Goal: Task Accomplishment & Management: Manage account settings

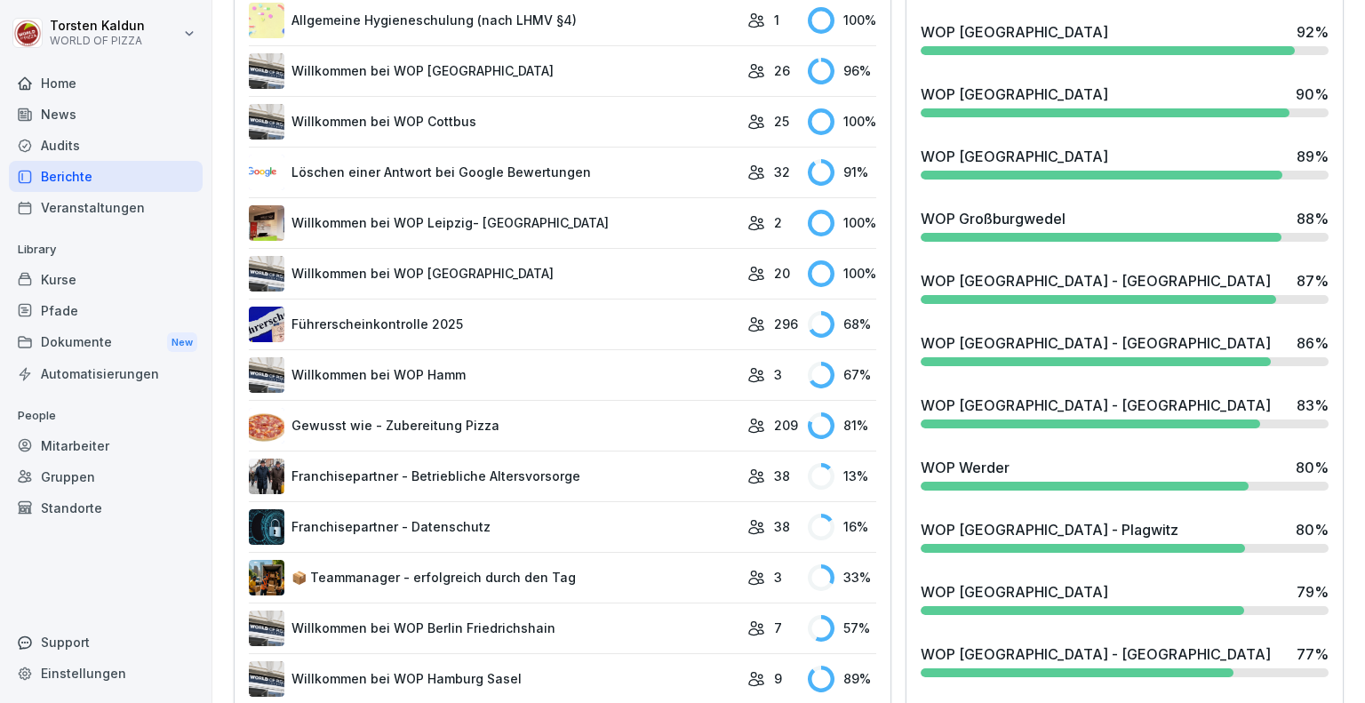
scroll to position [950, 0]
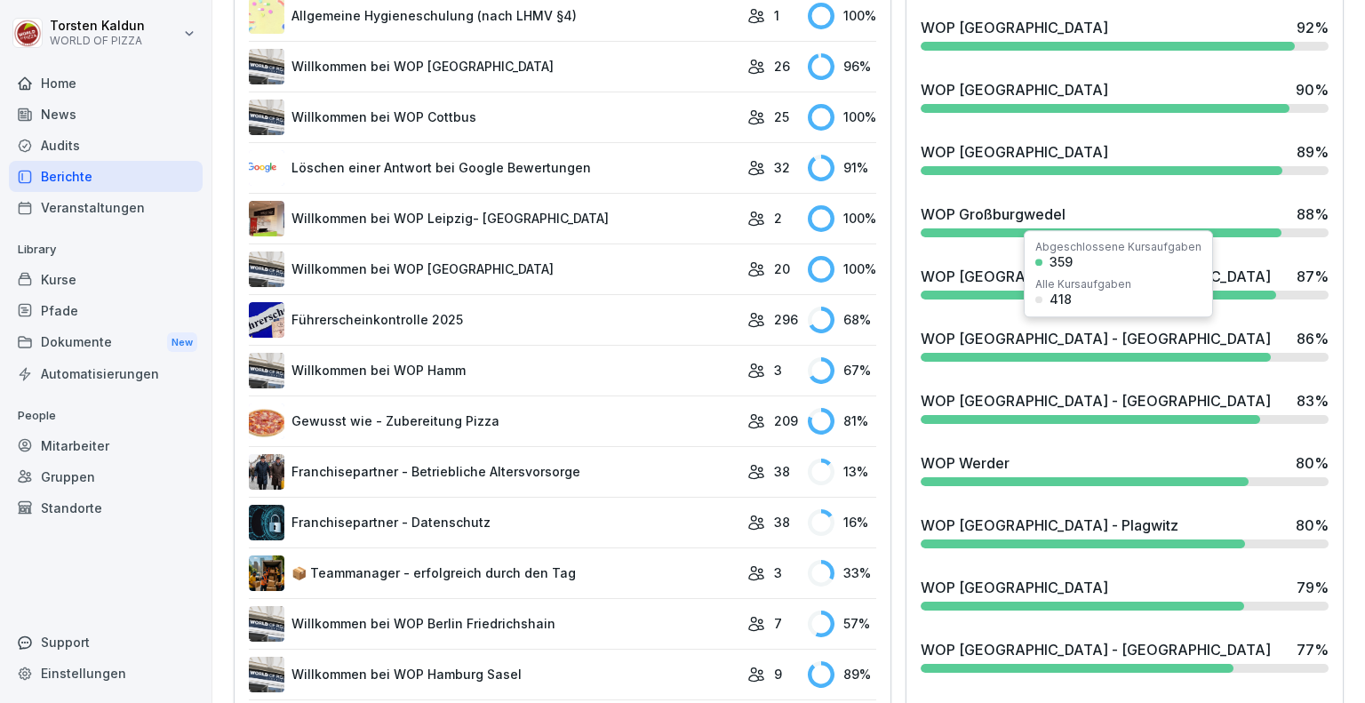
click at [1128, 347] on div "WOP [GEOGRAPHIC_DATA] - [GEOGRAPHIC_DATA] 86 %" at bounding box center [1124, 345] width 422 height 48
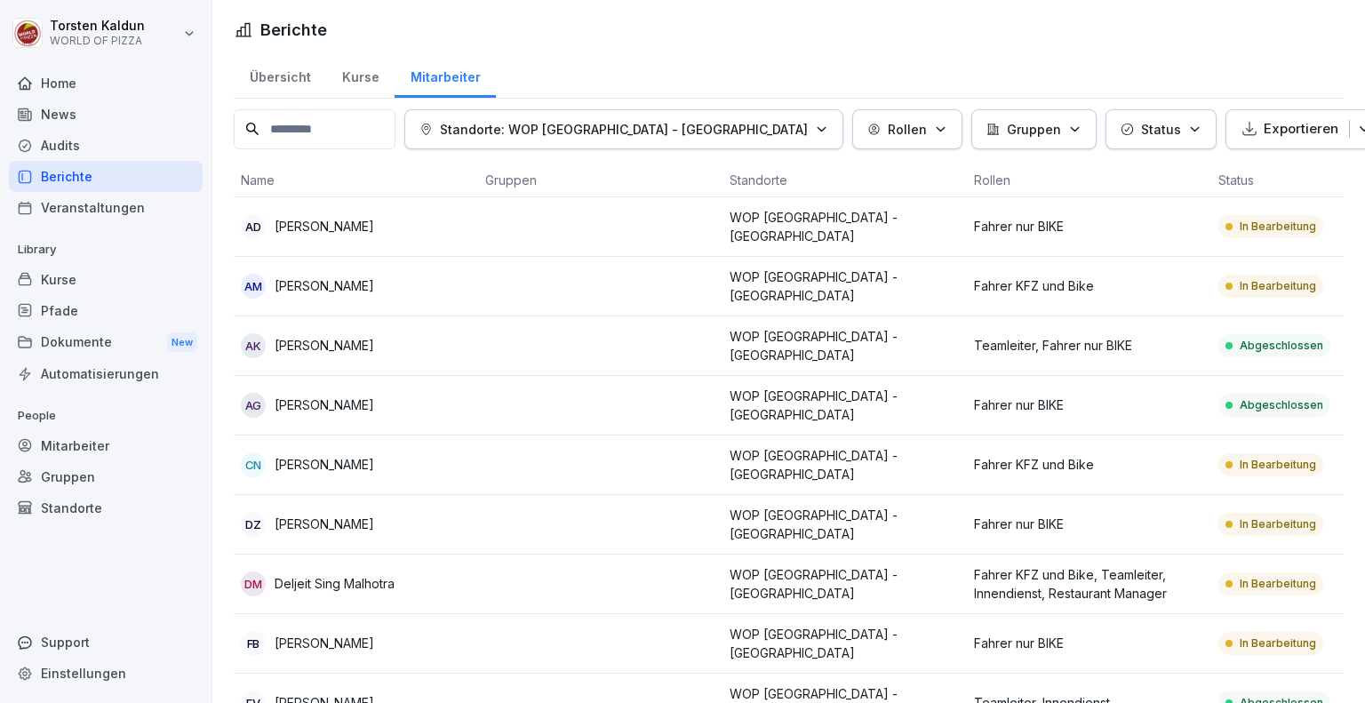
click at [404, 529] on td "DZ [PERSON_NAME]" at bounding box center [356, 525] width 244 height 60
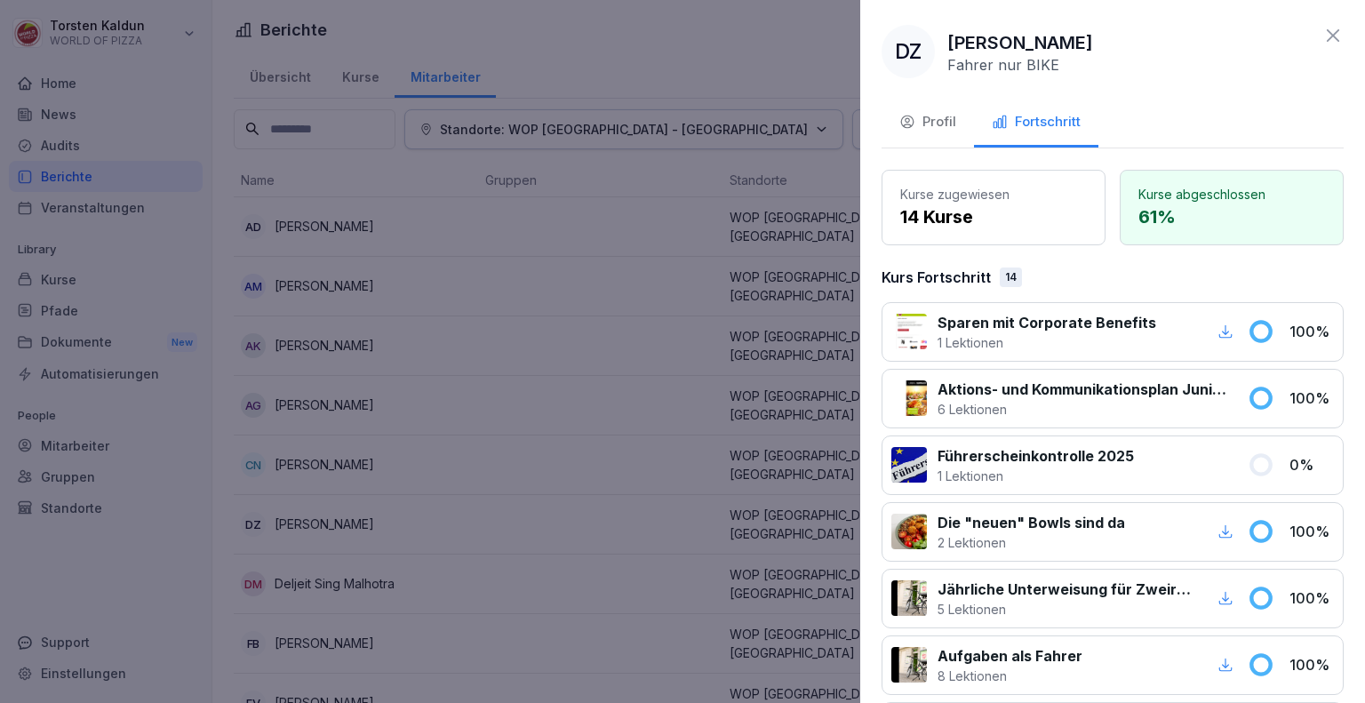
click at [949, 124] on div "Profil" at bounding box center [927, 122] width 57 height 20
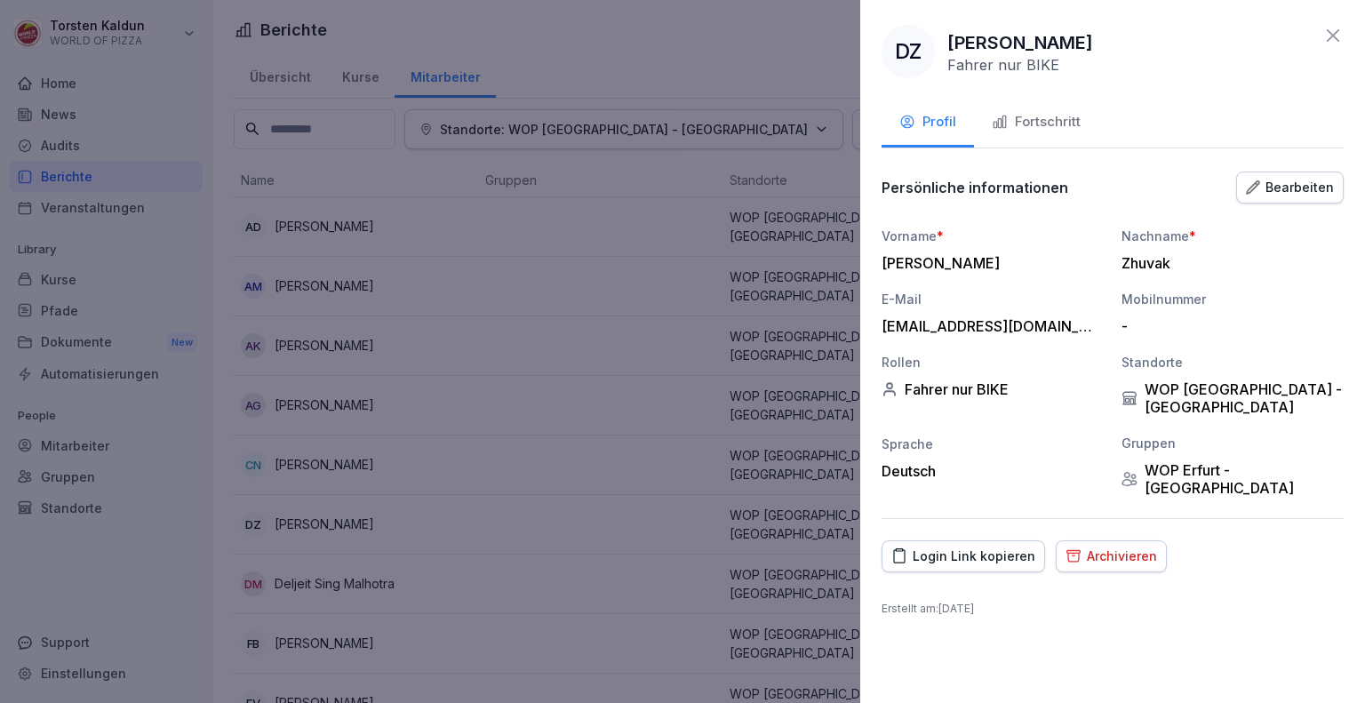
click at [1103, 546] on div "Archivieren" at bounding box center [1111, 556] width 92 height 20
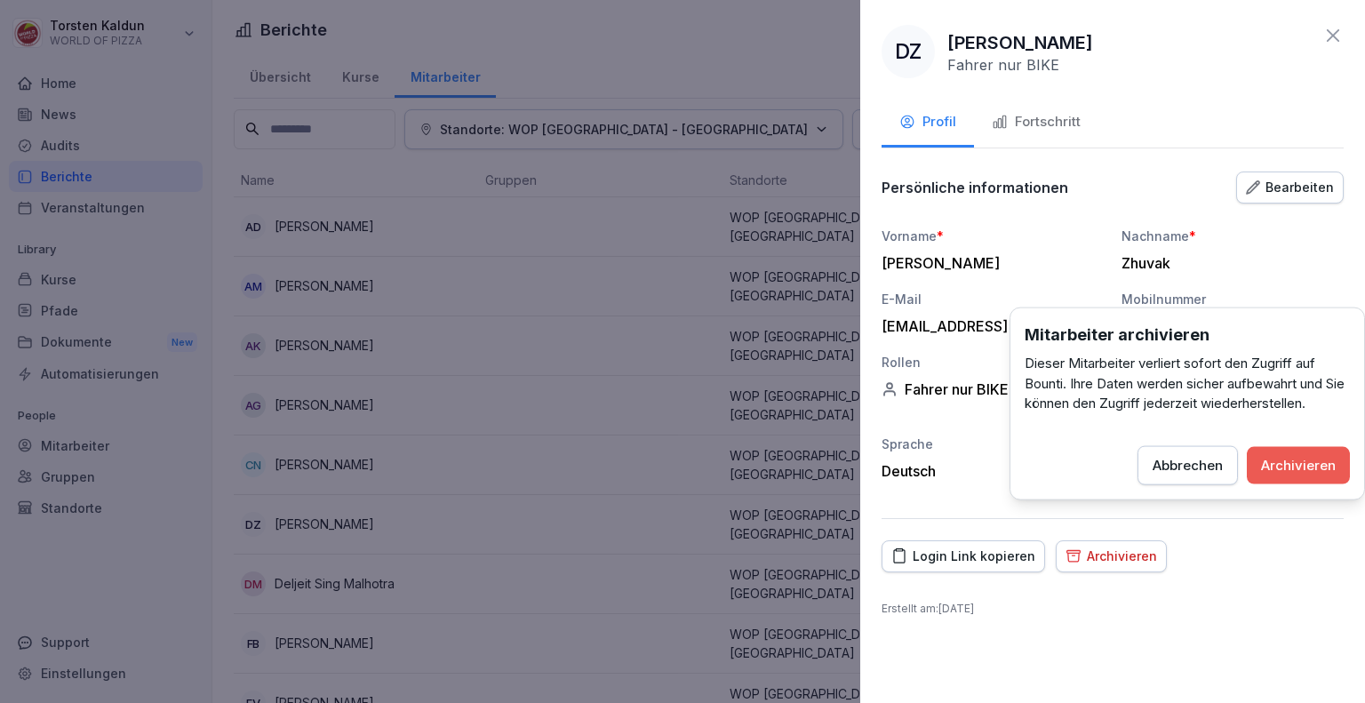
click at [1271, 458] on div "Archivieren" at bounding box center [1298, 465] width 75 height 20
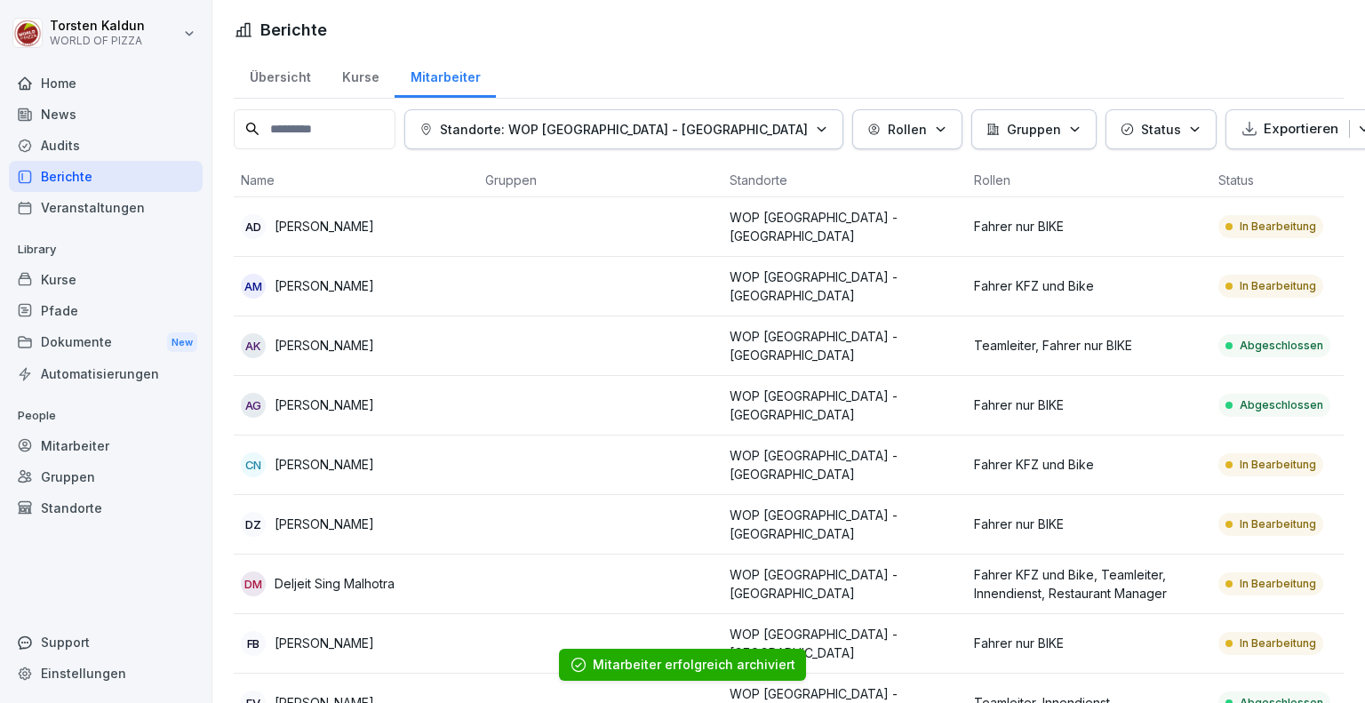
click at [564, 335] on td at bounding box center [600, 346] width 244 height 60
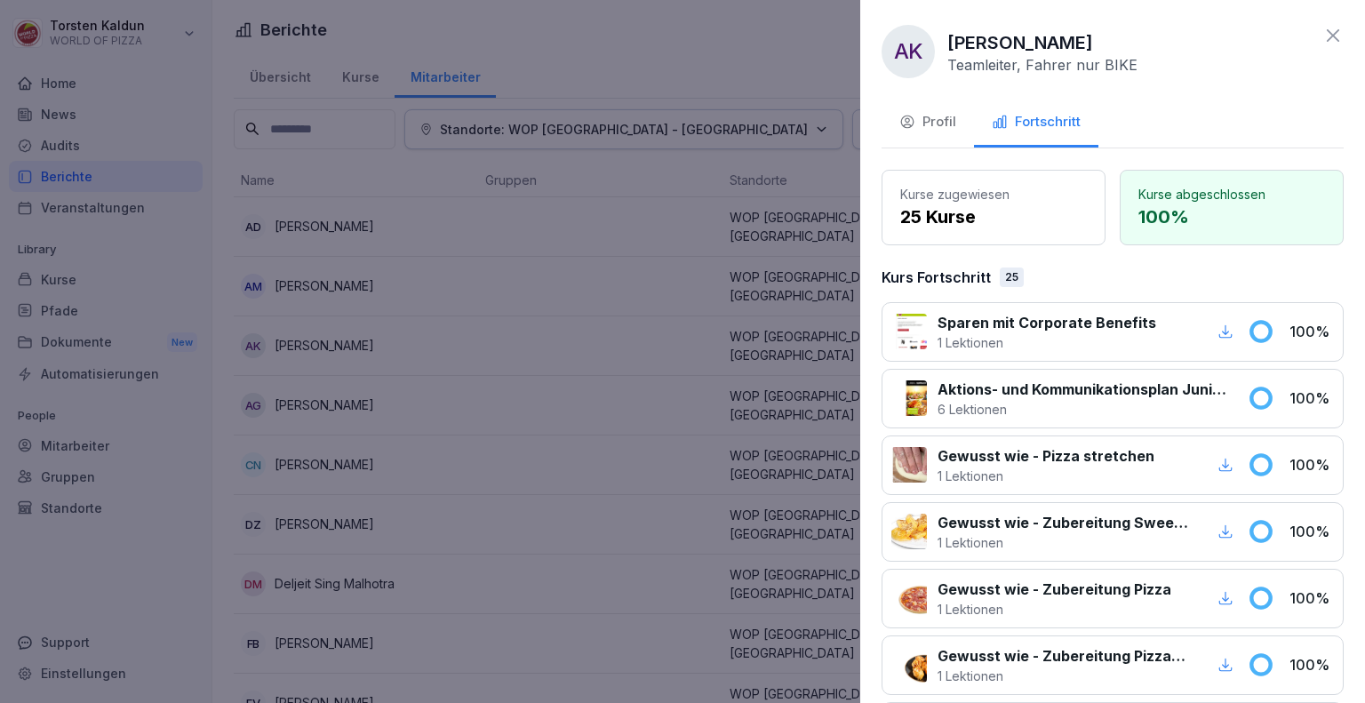
click at [920, 124] on div "Profil" at bounding box center [927, 122] width 57 height 20
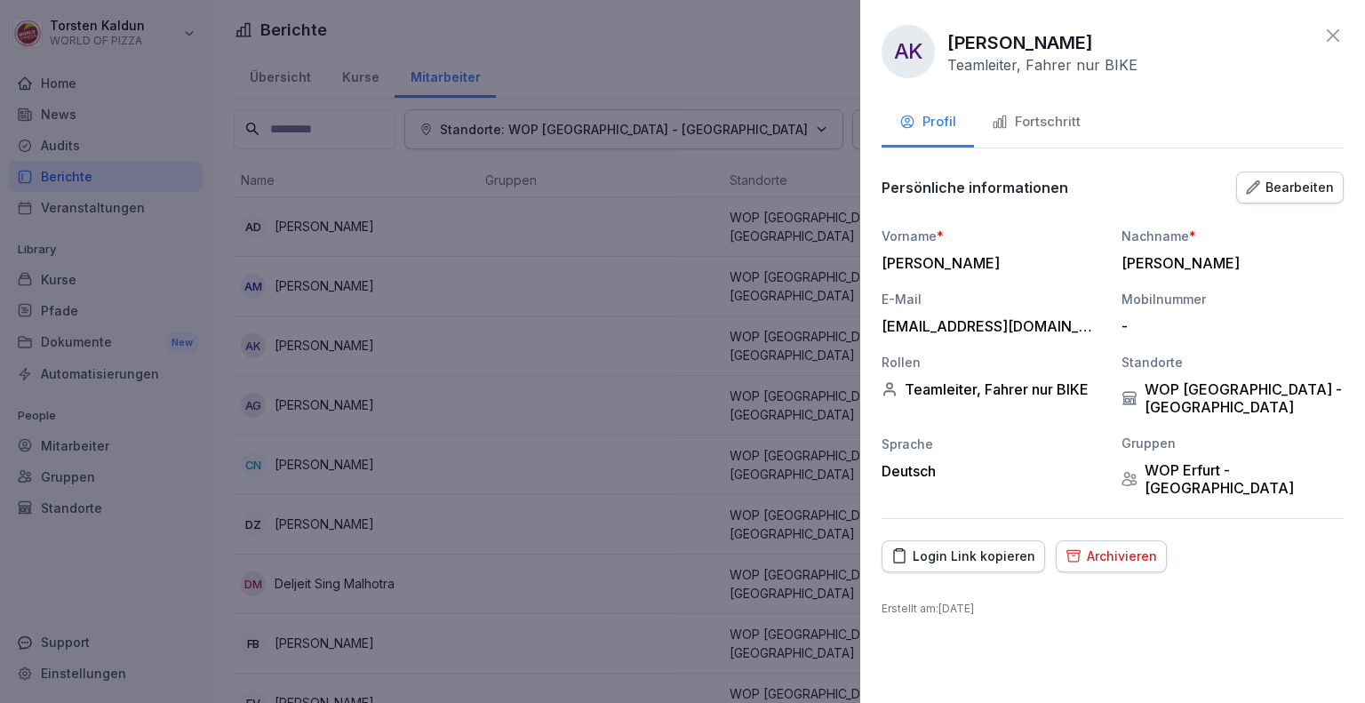
click at [1133, 546] on div "Archivieren" at bounding box center [1111, 556] width 92 height 20
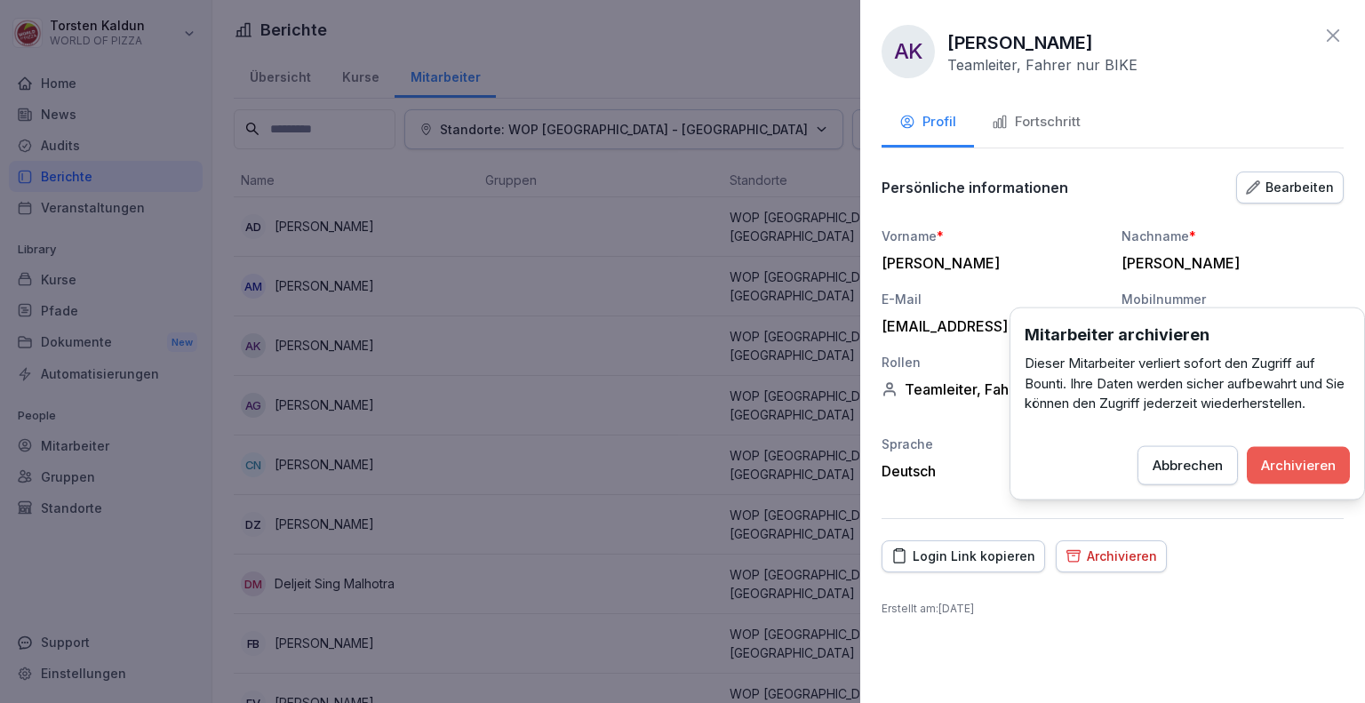
click at [1266, 468] on div "Archivieren" at bounding box center [1298, 465] width 75 height 20
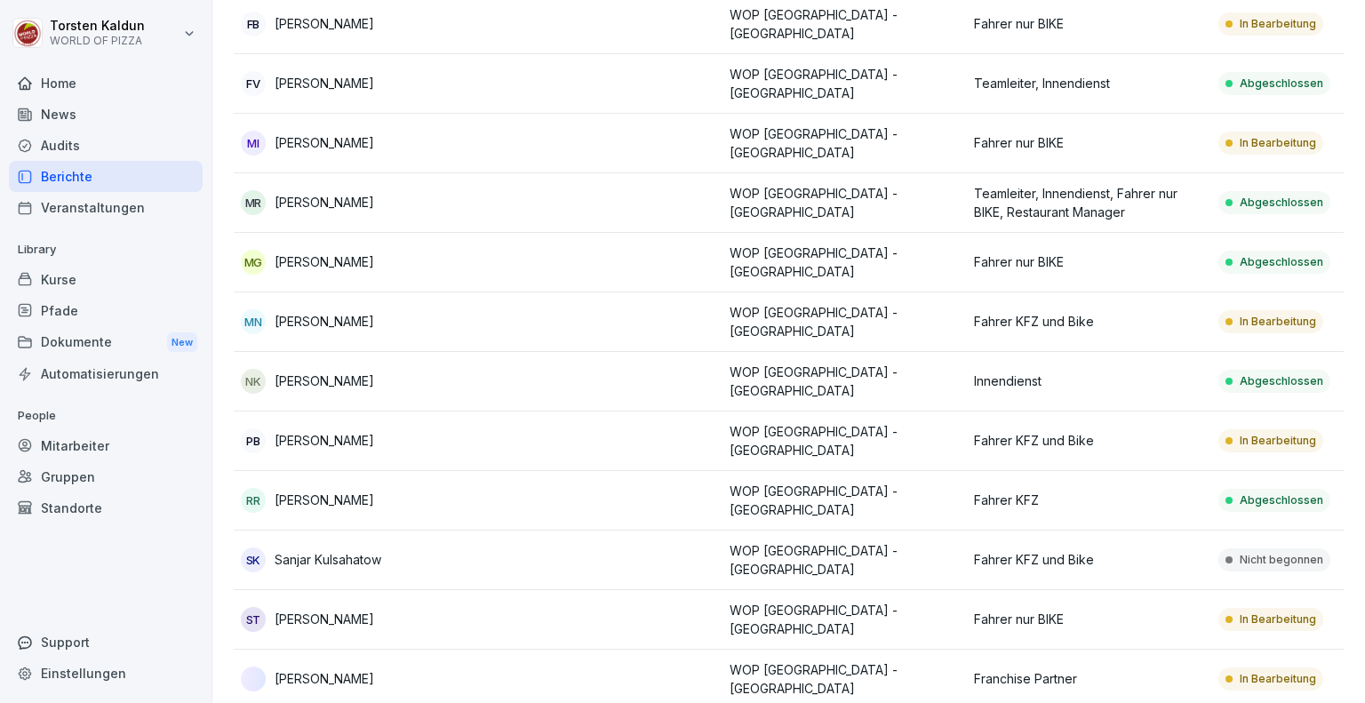
scroll to position [611, 0]
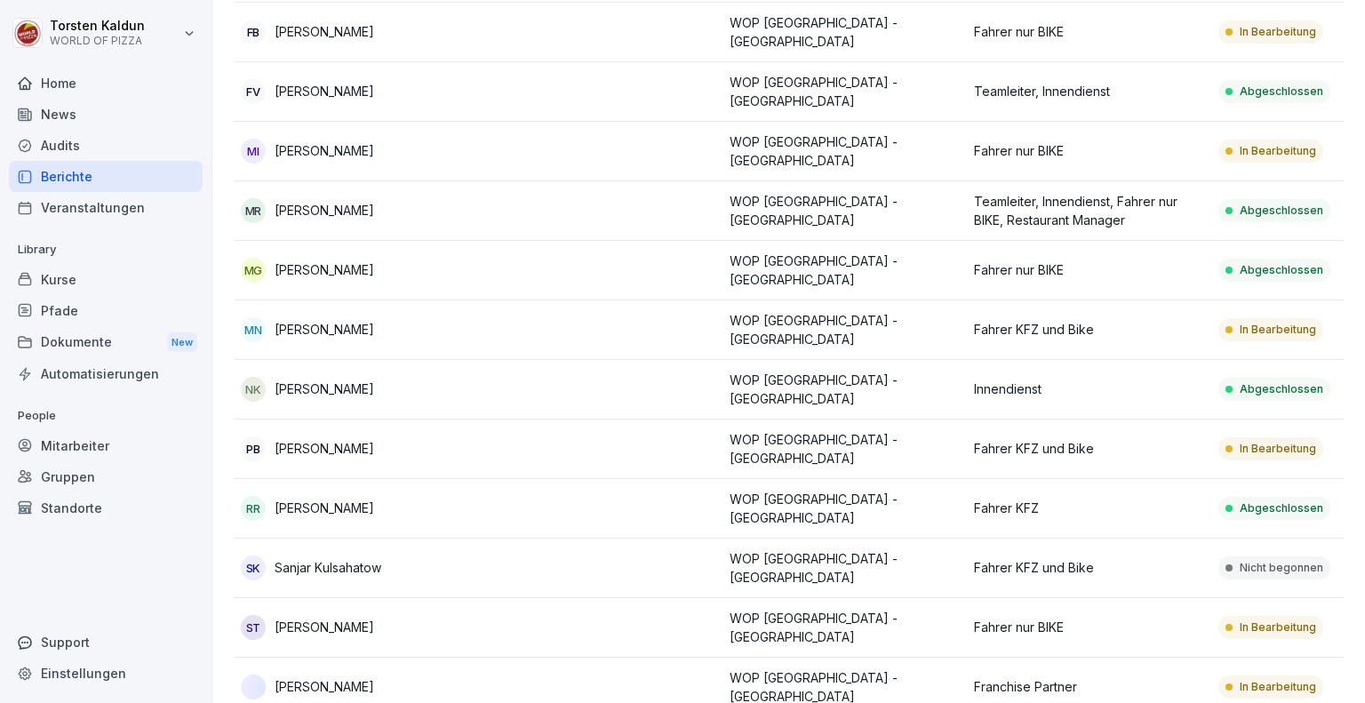
click at [318, 241] on td "MG Monahor Reddy Gajjala" at bounding box center [356, 271] width 244 height 60
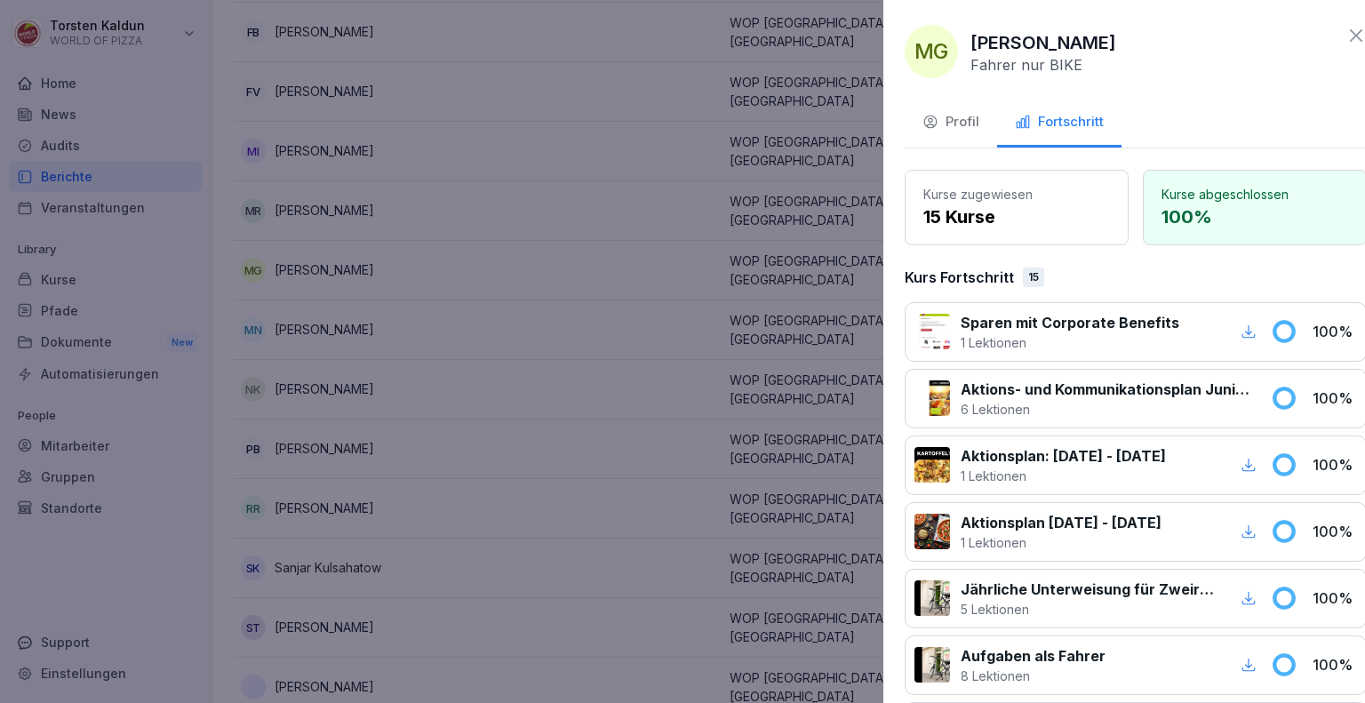
click at [660, 191] on div at bounding box center [682, 351] width 1365 height 703
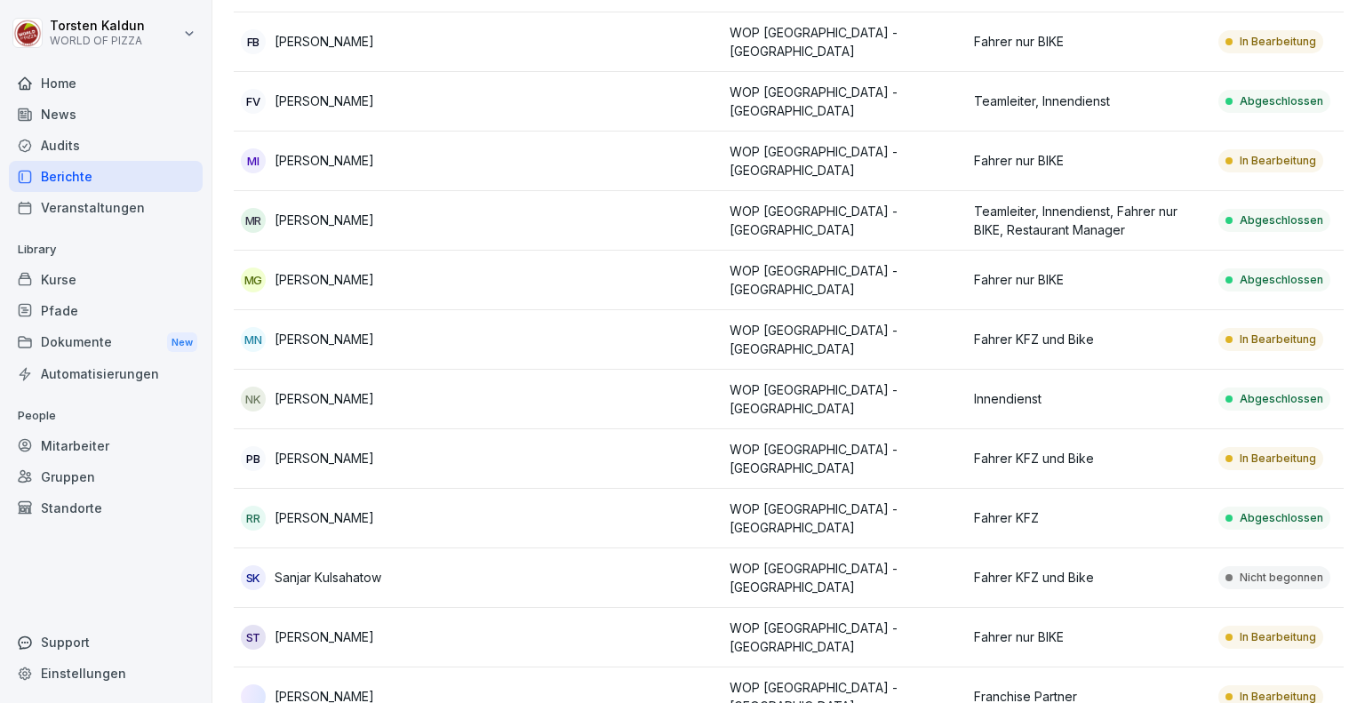
scroll to position [579, 0]
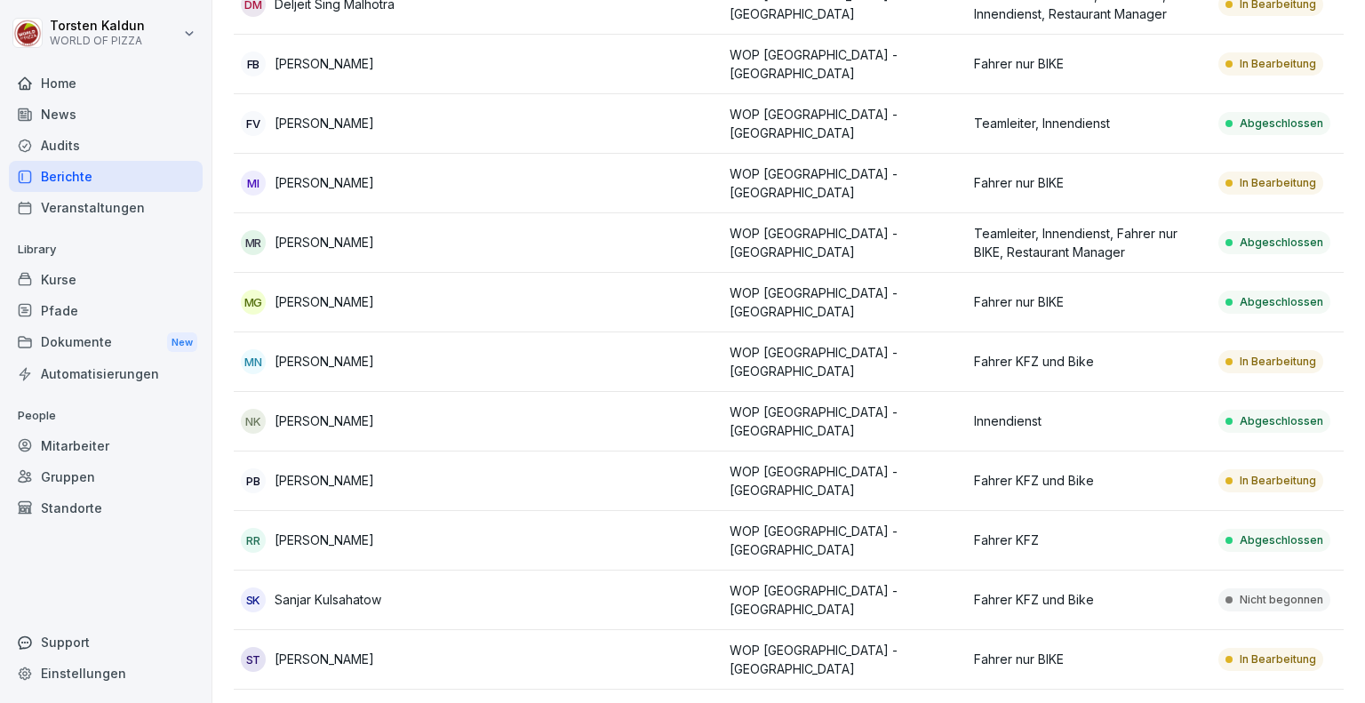
click at [220, 462] on div "Übersicht Kurse Mitarbeiter Standorte: WOP [GEOGRAPHIC_DATA] - [GEOGRAPHIC_DATA…" at bounding box center [788, 147] width 1152 height 1349
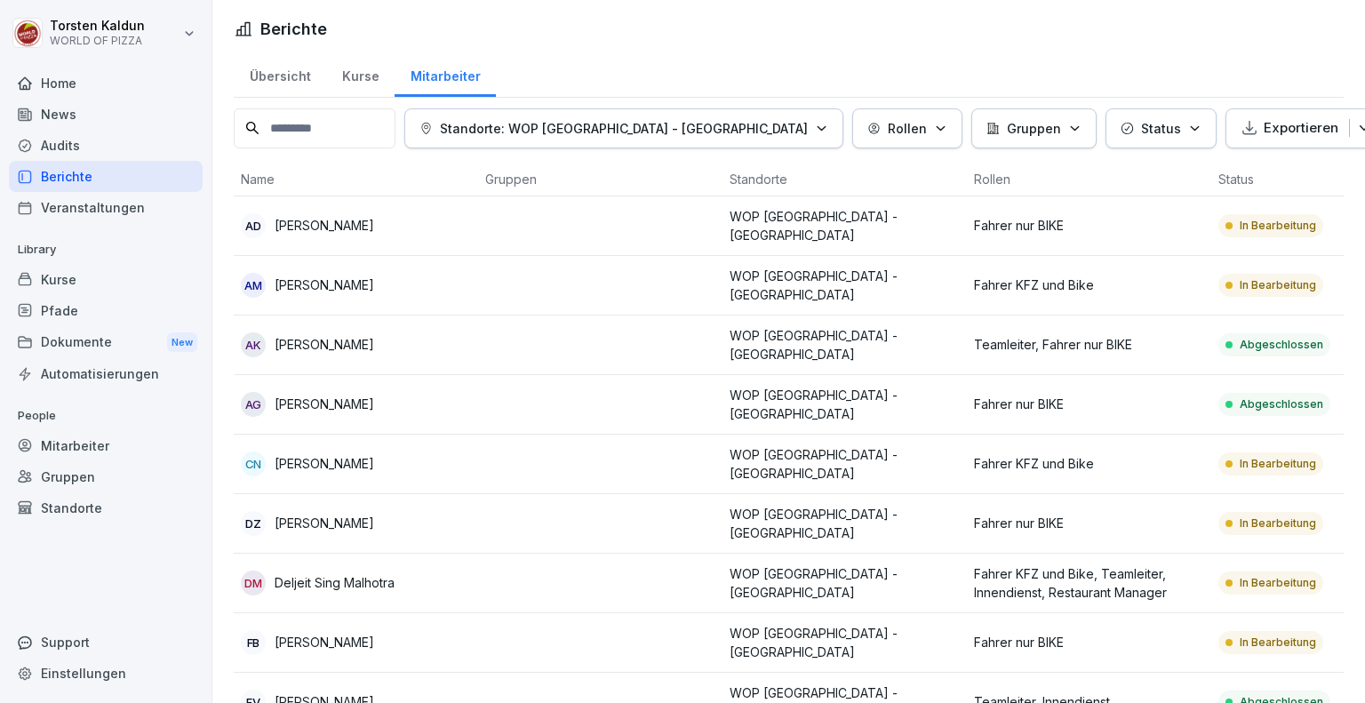
scroll to position [0, 0]
click at [98, 147] on div "Audits" at bounding box center [106, 145] width 194 height 31
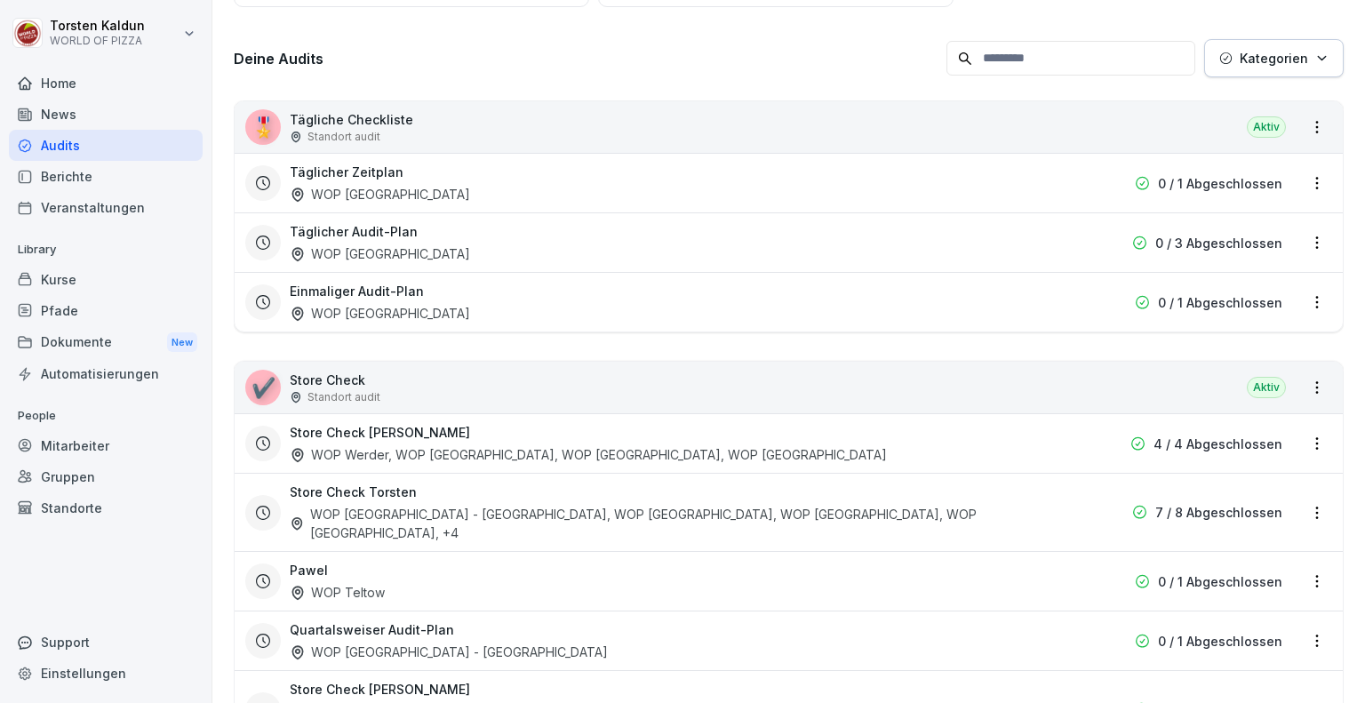
scroll to position [296, 0]
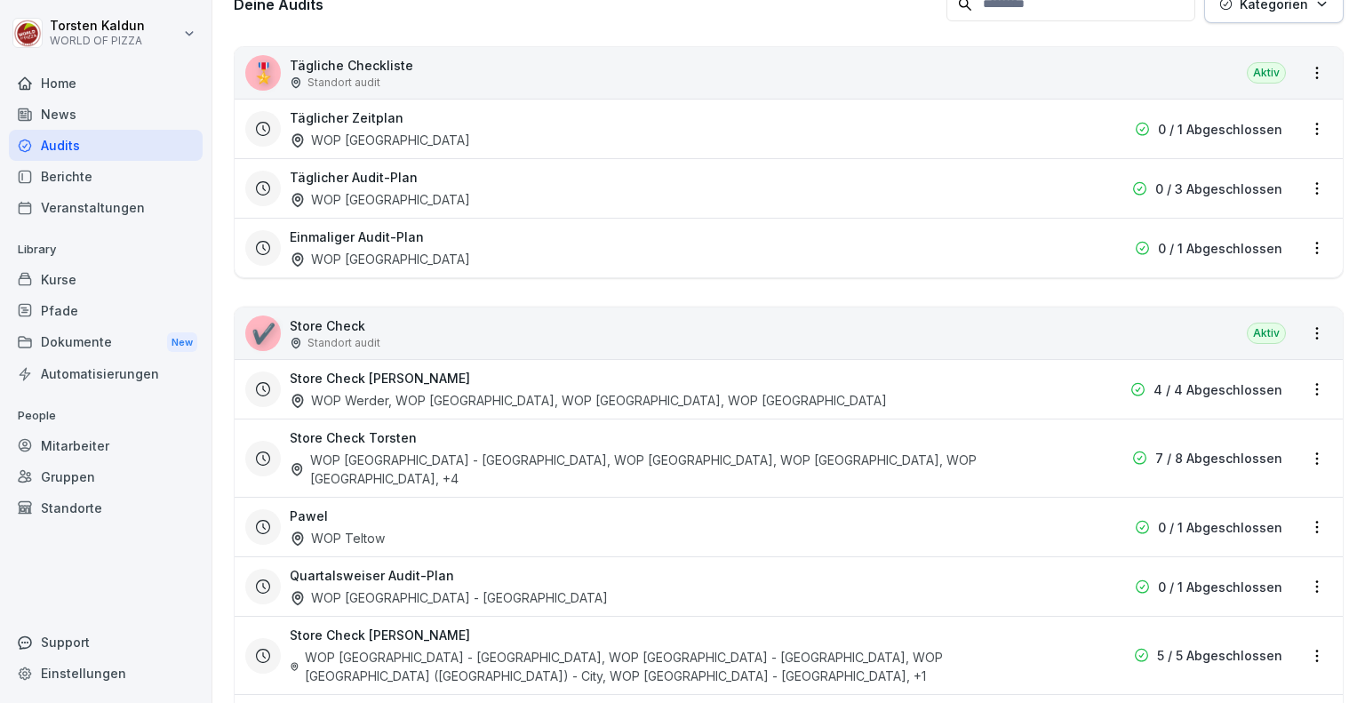
click at [986, 452] on div "Store Check Torsten WOP [GEOGRAPHIC_DATA] - [GEOGRAPHIC_DATA], WOP [GEOGRAPHIC_…" at bounding box center [675, 458] width 770 height 60
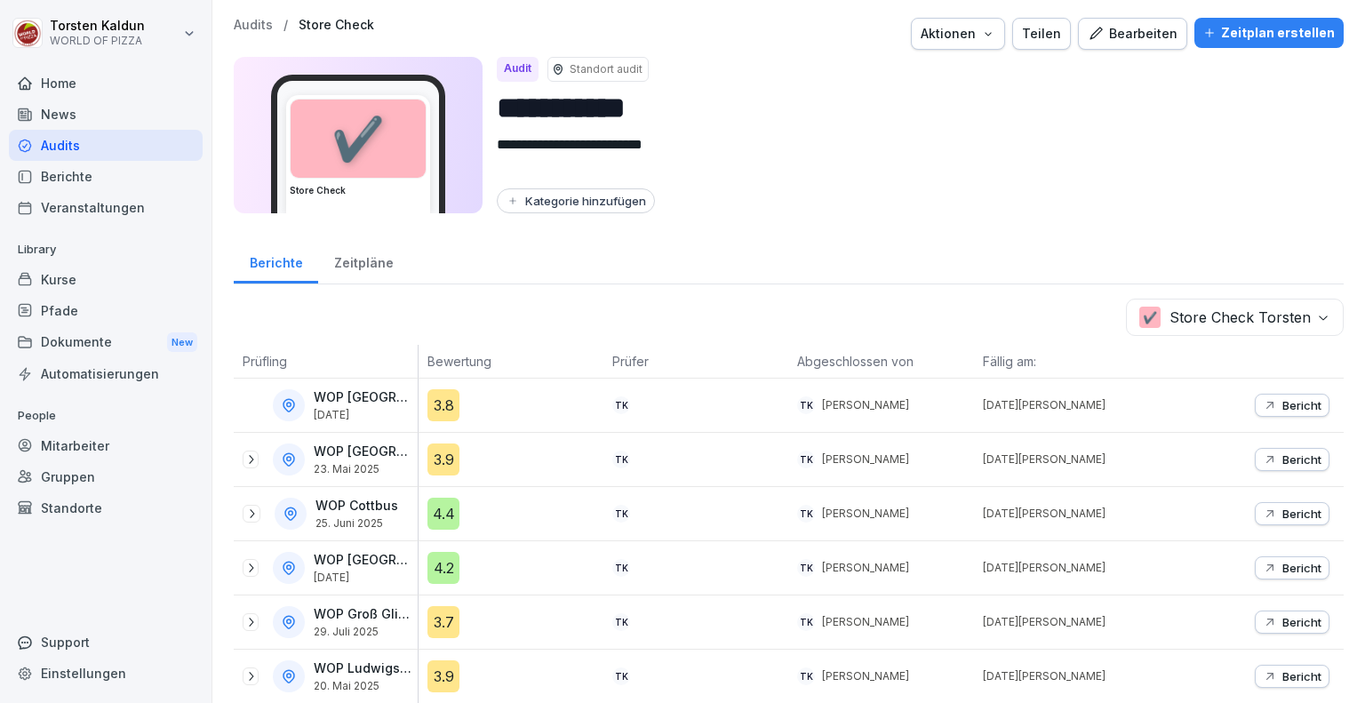
scroll to position [137, 0]
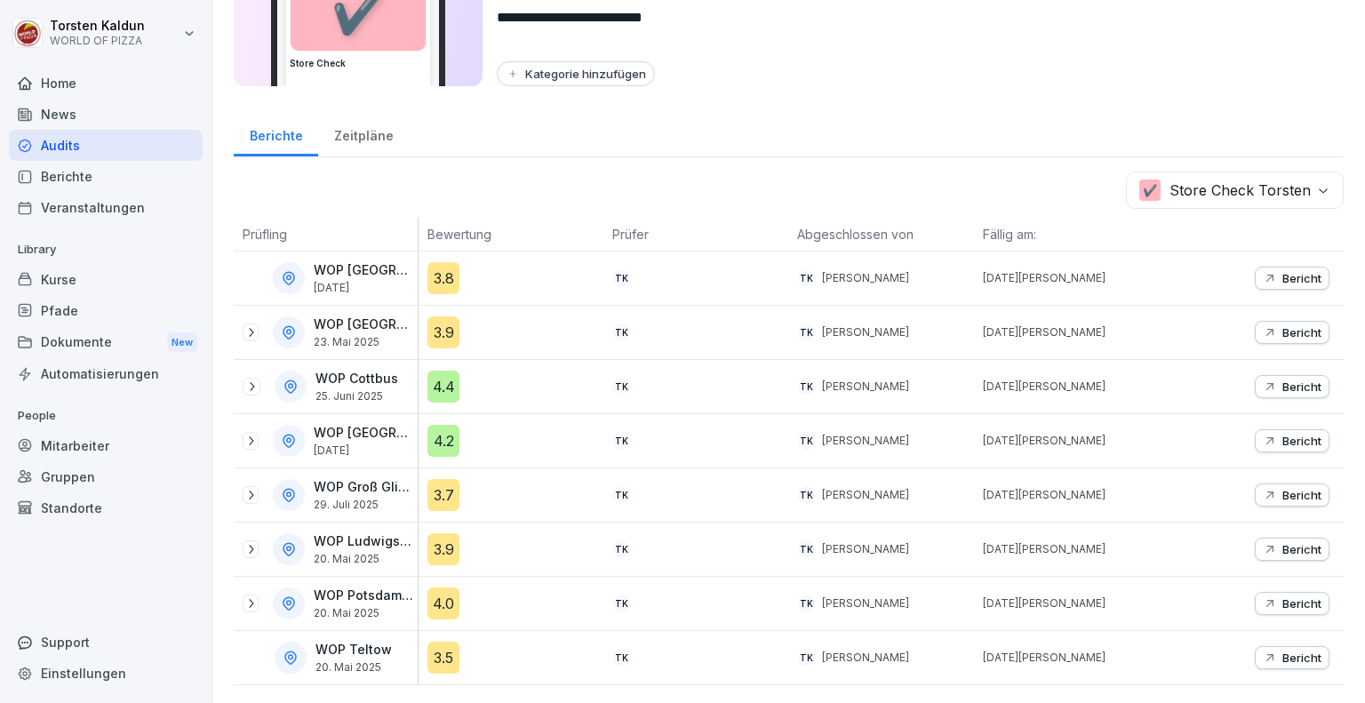
click at [1265, 434] on div "Bericht" at bounding box center [1292, 441] width 59 height 14
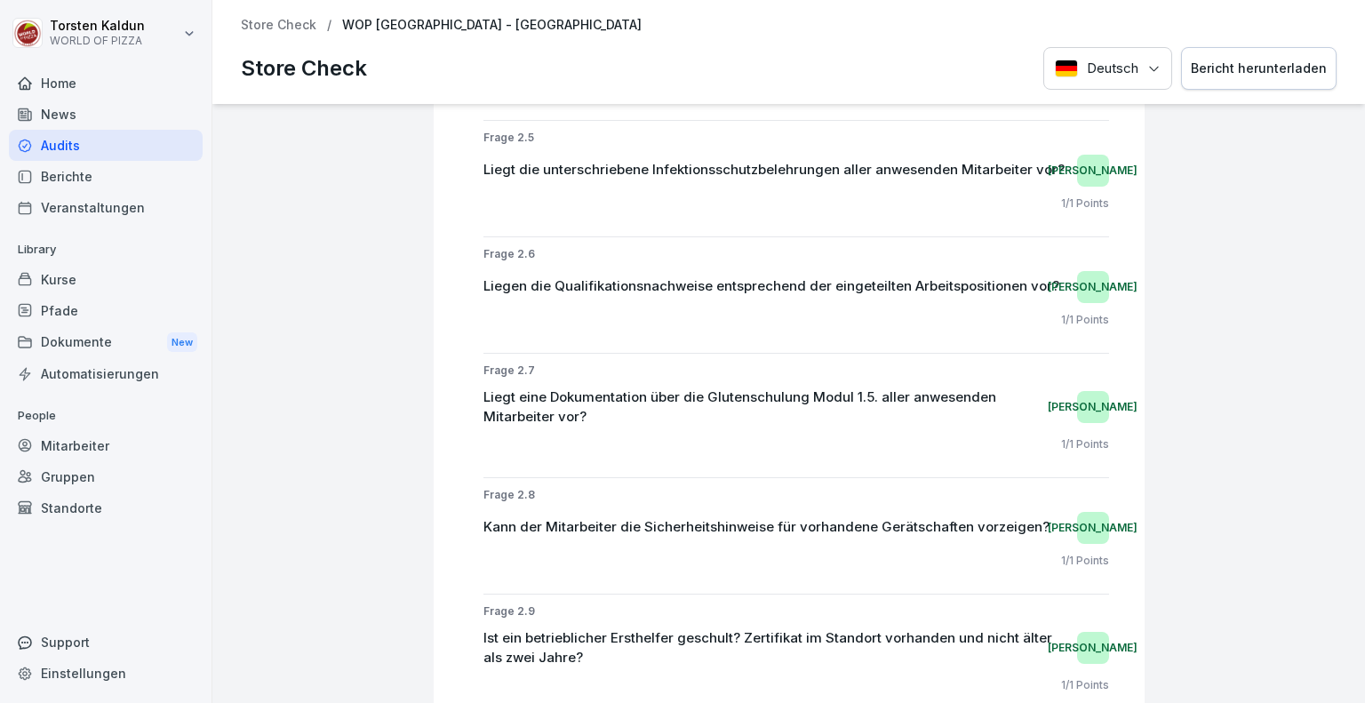
scroll to position [1691, 0]
